Goal: Check status: Check status

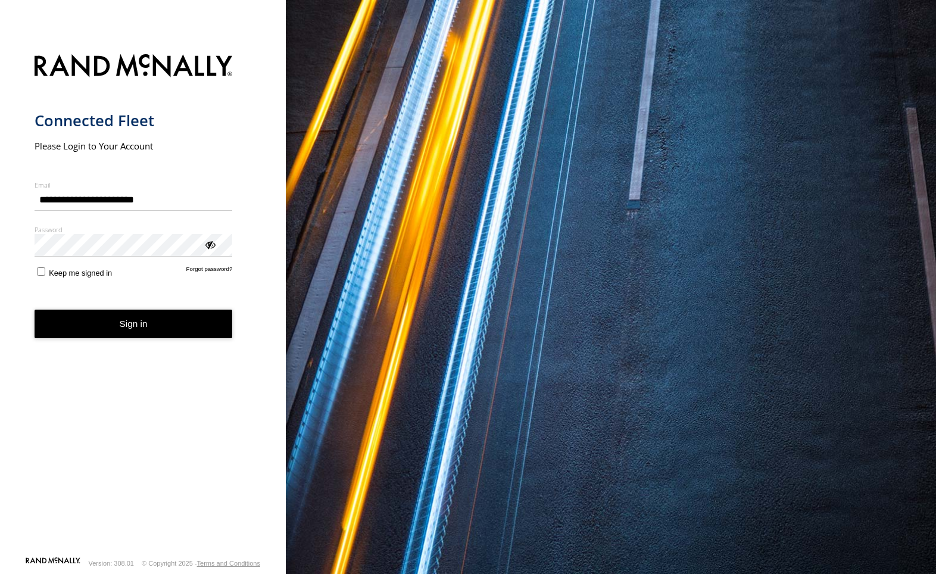
click at [131, 329] on button "Sign in" at bounding box center [134, 324] width 198 height 29
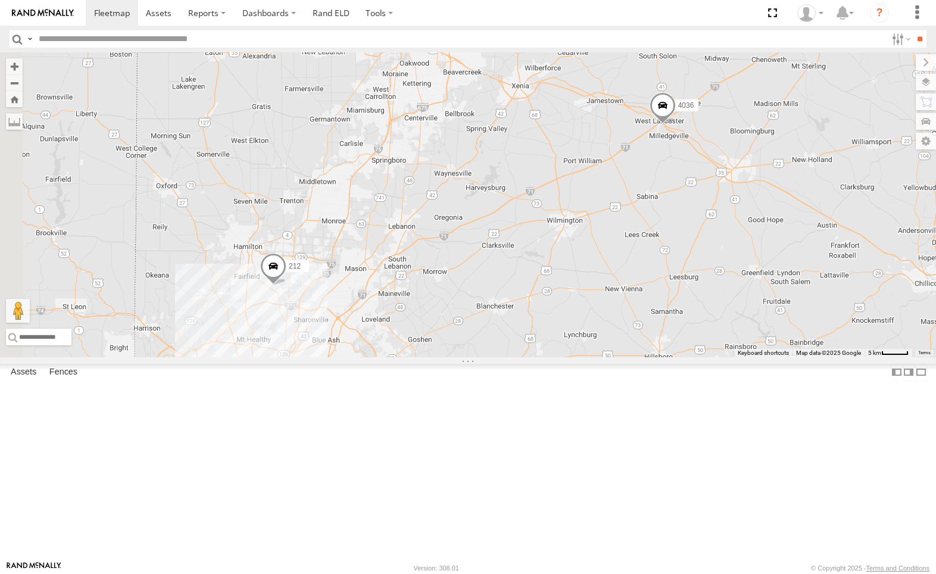
click at [0, 0] on div "4036" at bounding box center [0, 0] width 0 height 0
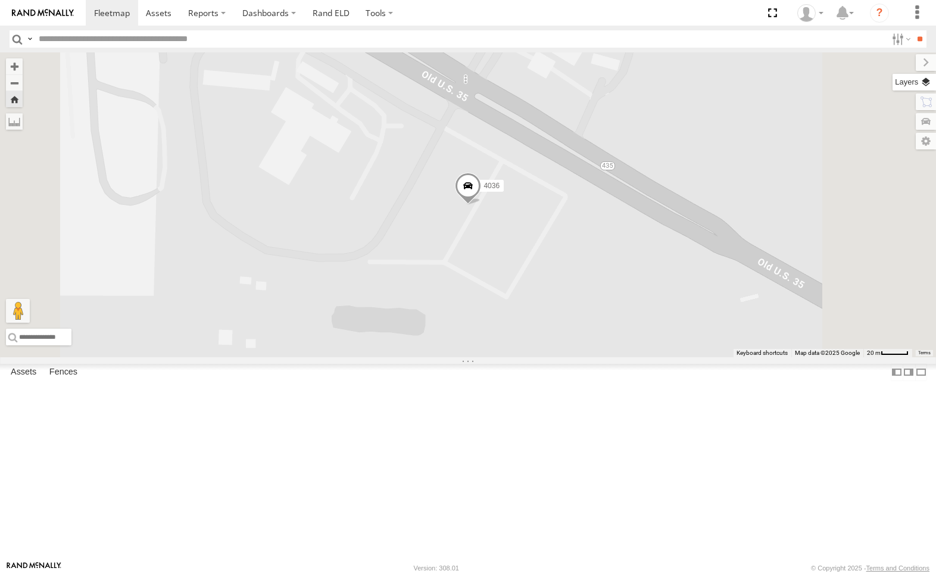
click at [926, 82] on label at bounding box center [914, 82] width 43 height 17
click at [0, 0] on span "Basemaps" at bounding box center [0, 0] width 0 height 0
click at [0, 0] on span "Satellite + Roadmap" at bounding box center [0, 0] width 0 height 0
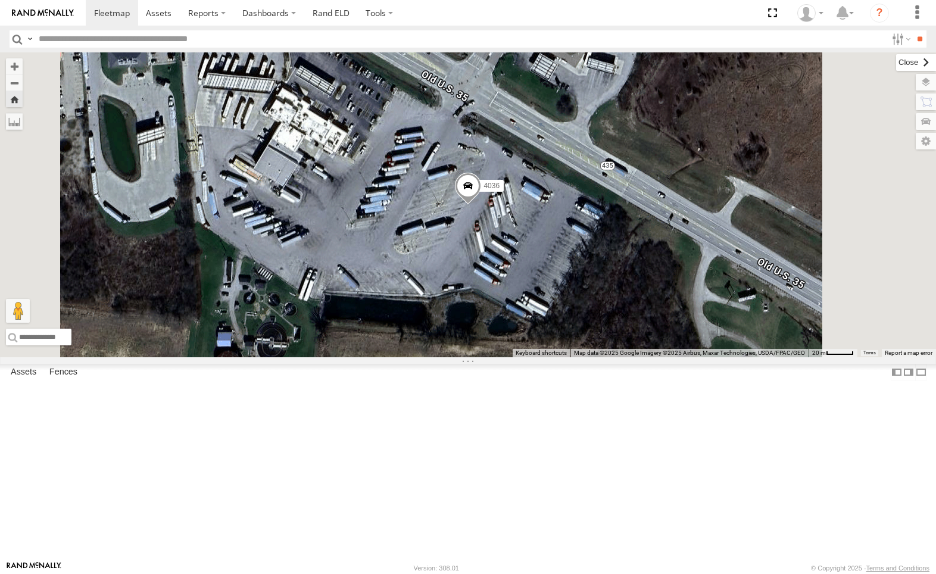
click at [896, 57] on label at bounding box center [916, 62] width 40 height 17
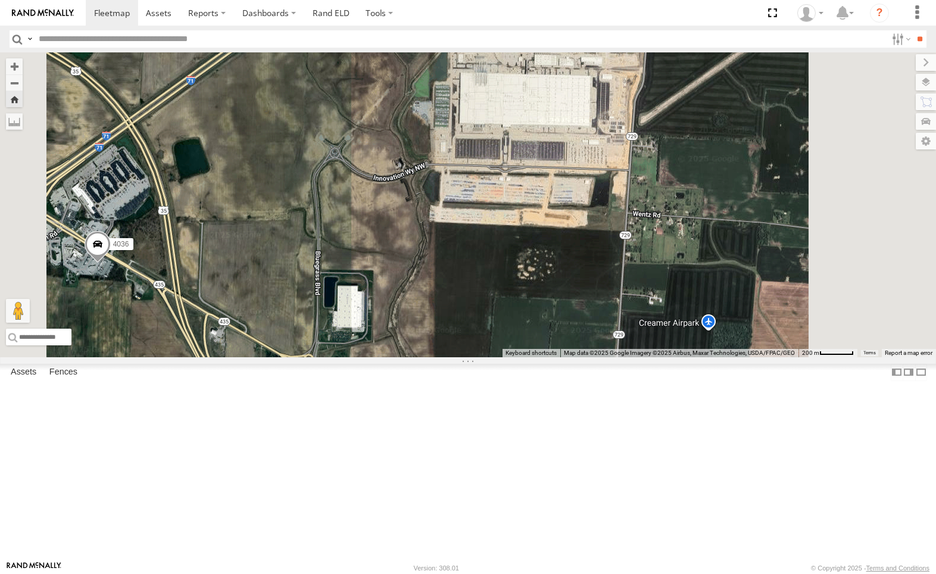
drag, startPoint x: 701, startPoint y: 239, endPoint x: 671, endPoint y: 264, distance: 39.7
click at [671, 264] on div "4036" at bounding box center [468, 204] width 936 height 305
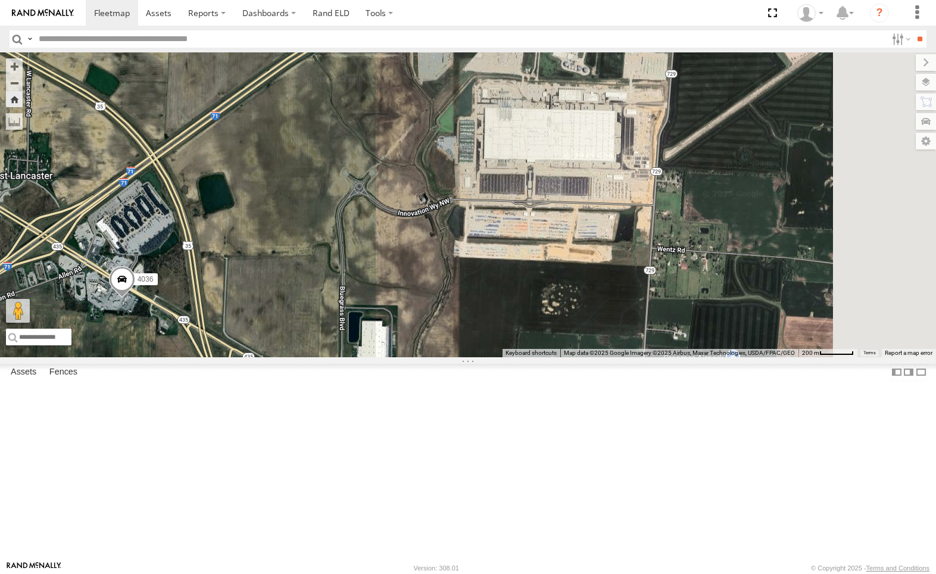
drag, startPoint x: 597, startPoint y: 292, endPoint x: 396, endPoint y: 273, distance: 202.2
click at [373, 274] on div "4036" at bounding box center [468, 204] width 936 height 305
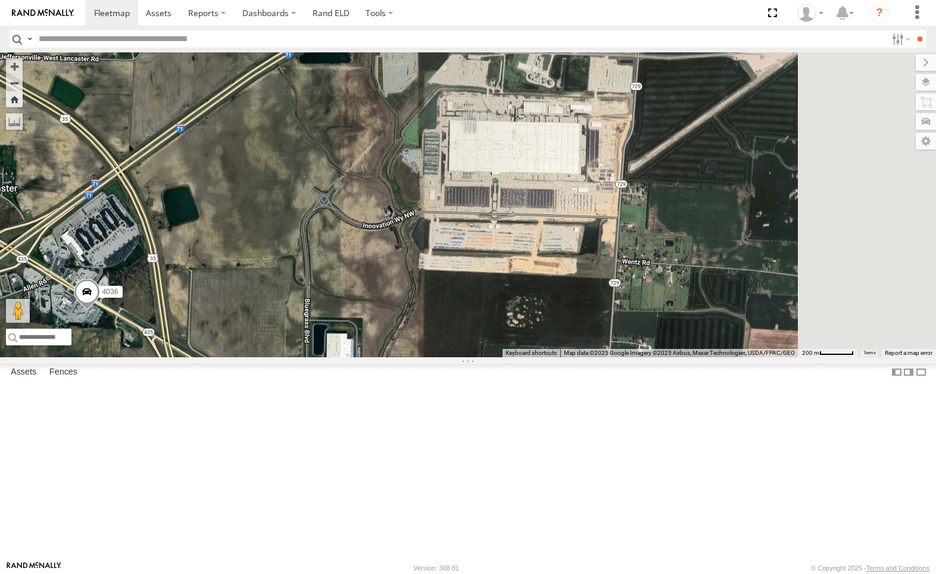
drag, startPoint x: 704, startPoint y: 278, endPoint x: 655, endPoint y: 296, distance: 52.8
click at [655, 296] on div "4036" at bounding box center [468, 204] width 936 height 305
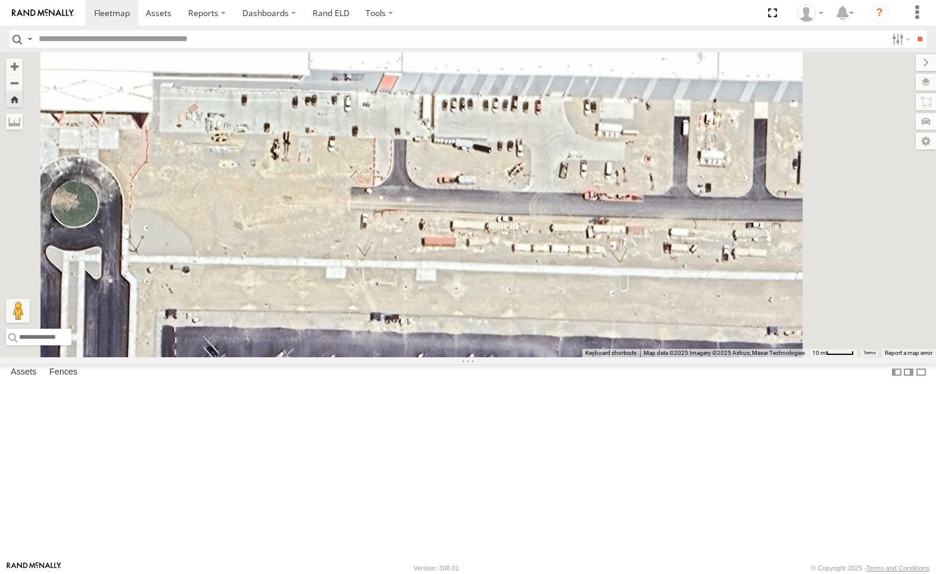
drag, startPoint x: 650, startPoint y: 221, endPoint x: 633, endPoint y: 313, distance: 93.8
click at [633, 310] on div "4036" at bounding box center [468, 204] width 936 height 305
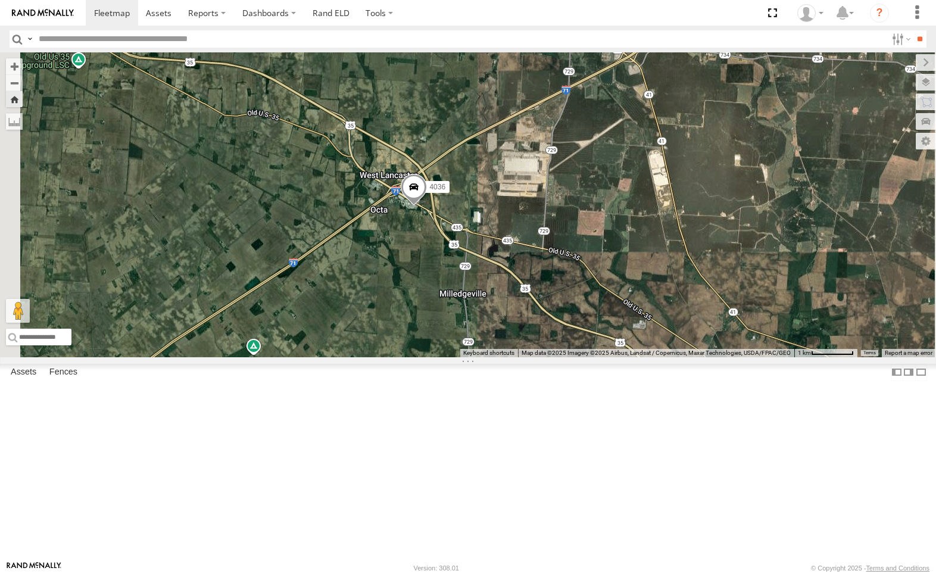
click at [541, 337] on div "4036" at bounding box center [468, 204] width 936 height 305
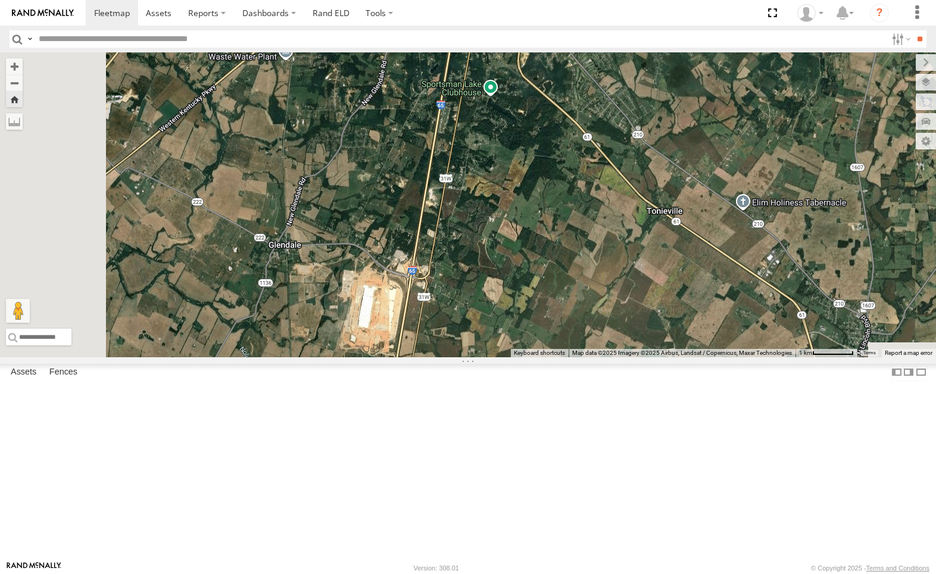
drag, startPoint x: 459, startPoint y: 508, endPoint x: 574, endPoint y: 370, distance: 179.8
click at [579, 357] on div "4036" at bounding box center [468, 204] width 936 height 305
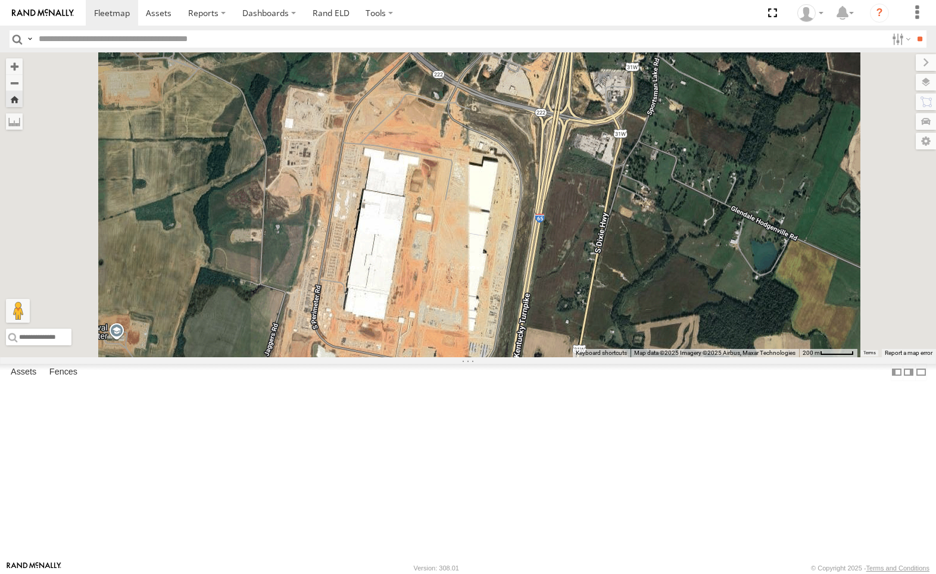
drag, startPoint x: 533, startPoint y: 413, endPoint x: 573, endPoint y: 396, distance: 44.3
click at [573, 357] on div "4036" at bounding box center [468, 204] width 936 height 305
